Goal: Check status: Check status

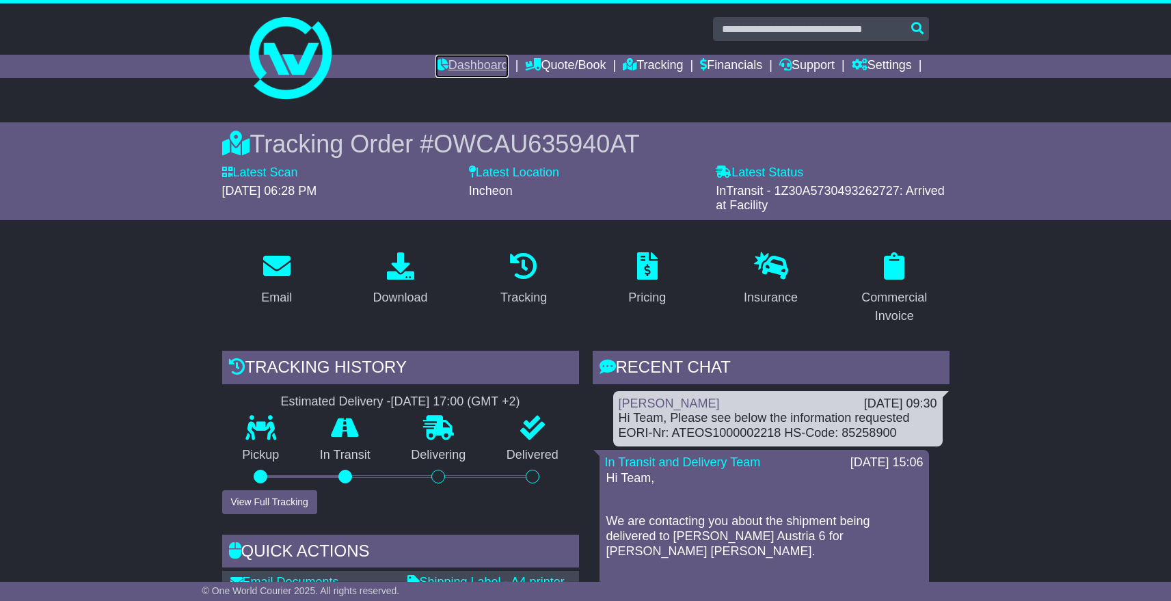
click at [442, 63] on link "Dashboard" at bounding box center [471, 66] width 73 height 23
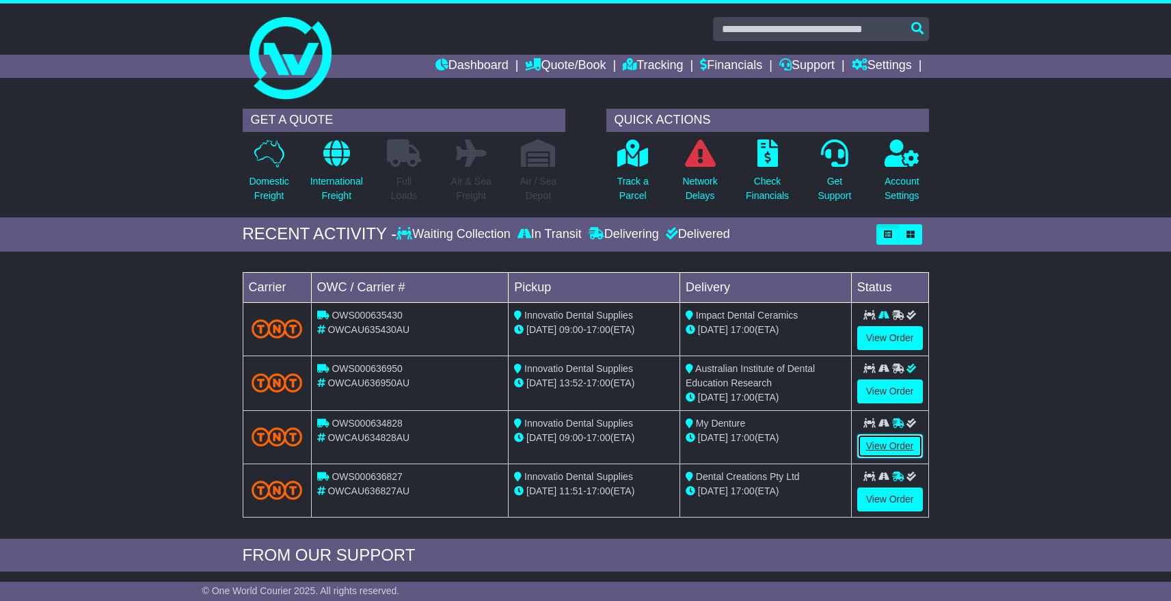
click at [891, 442] on link "View Order" at bounding box center [890, 446] width 66 height 24
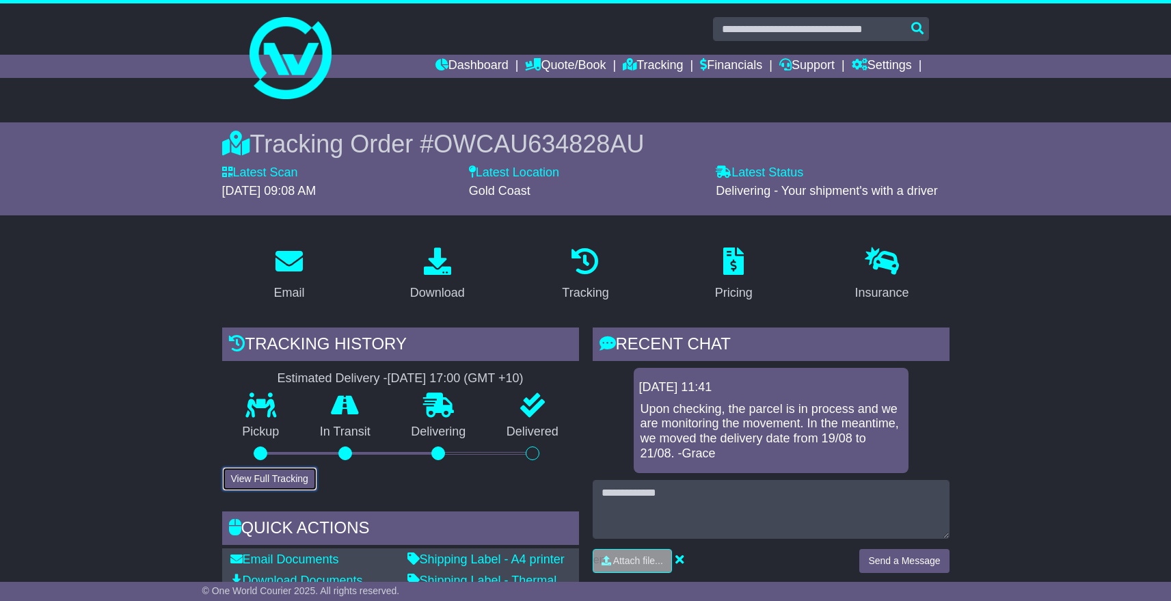
click at [280, 483] on button "View Full Tracking" at bounding box center [269, 479] width 95 height 24
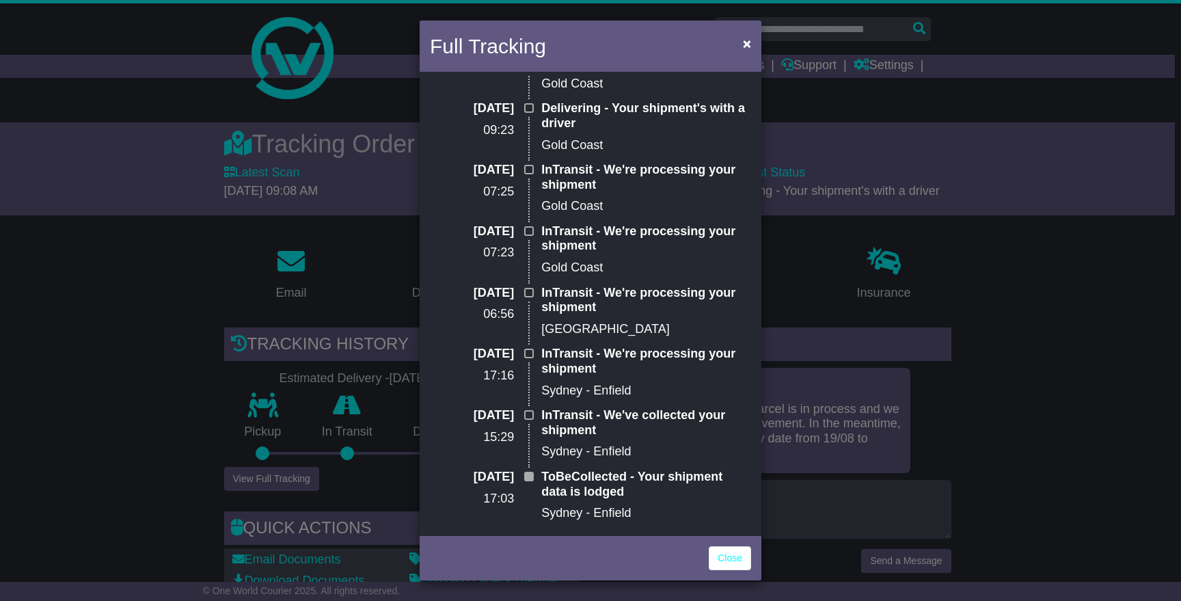
scroll to position [286, 0]
